Goal: Use online tool/utility: Utilize a website feature to perform a specific function

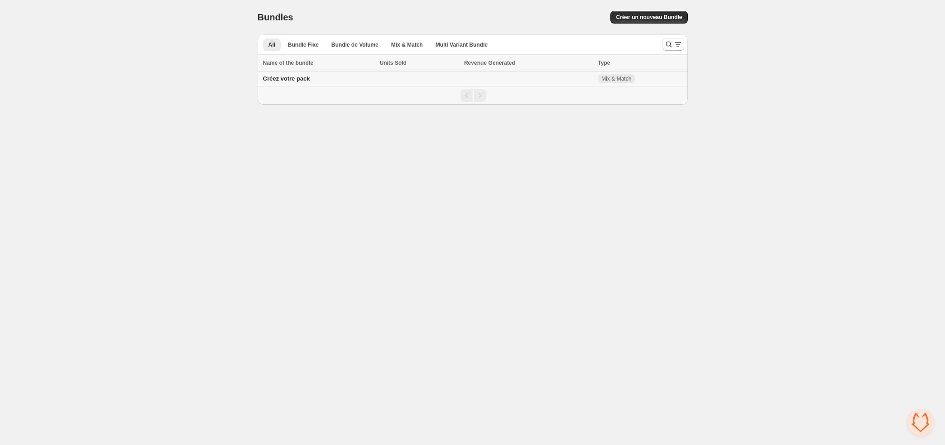
click at [316, 76] on td "Créez votre pack" at bounding box center [318, 79] width 120 height 15
